Goal: Task Accomplishment & Management: Manage account settings

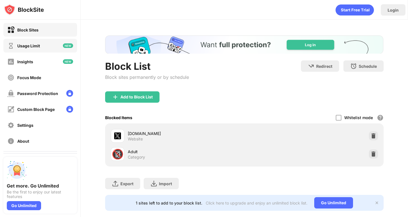
click at [44, 46] on div "Usage Limit" at bounding box center [40, 46] width 74 height 14
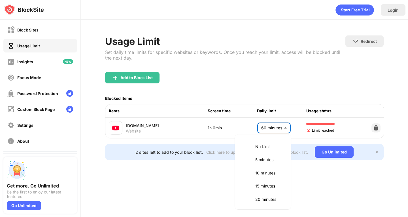
click at [277, 130] on body "Block Sites Usage Limit Insights Focus Mode Password Protection Custom Block Pa…" at bounding box center [204, 108] width 408 height 217
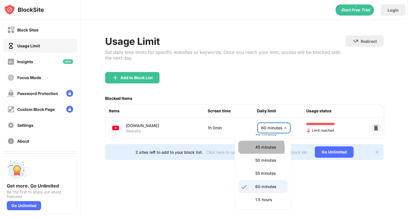
click at [257, 148] on p "45 minutes" at bounding box center [269, 147] width 29 height 6
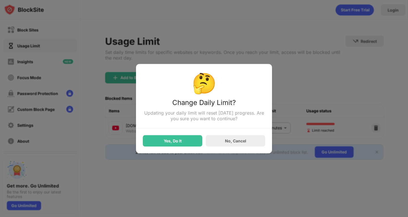
click at [173, 155] on div at bounding box center [204, 108] width 408 height 217
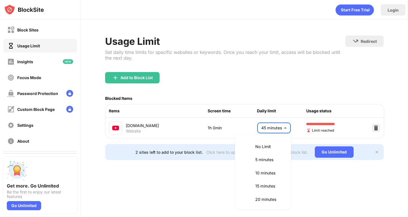
scroll to position [93, 0]
click at [259, 128] on body "Block Sites Usage Limit Insights Focus Mode Password Protection Custom Block Pa…" at bounding box center [204, 108] width 408 height 217
click at [241, 169] on icon at bounding box center [243, 171] width 7 height 7
click at [274, 132] on body "Block Sites Usage Limit Insights Focus Mode Password Protection Custom Block Pa…" at bounding box center [204, 108] width 408 height 217
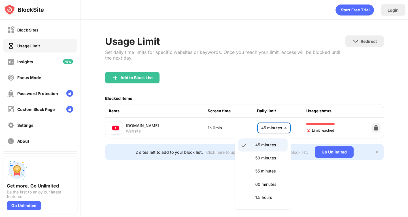
click at [252, 186] on li "60 minutes" at bounding box center [262, 184] width 49 height 13
click at [276, 128] on body "Block Sites Usage Limit Insights Focus Mode Password Protection Custom Block Pa…" at bounding box center [204, 108] width 408 height 217
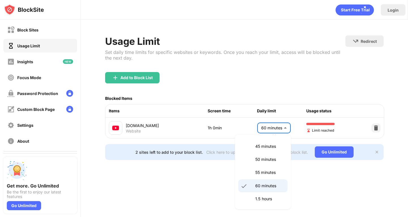
scroll to position [112, 0]
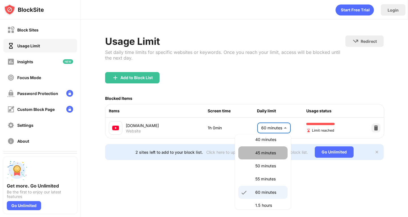
click at [271, 156] on li "45 minutes" at bounding box center [262, 152] width 49 height 13
type input "**"
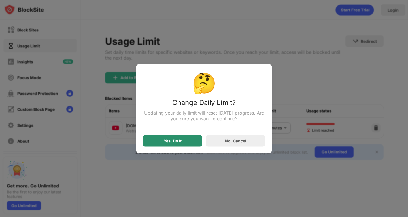
click at [191, 139] on div "Yes, Do It" at bounding box center [172, 140] width 59 height 11
